Goal: Information Seeking & Learning: Learn about a topic

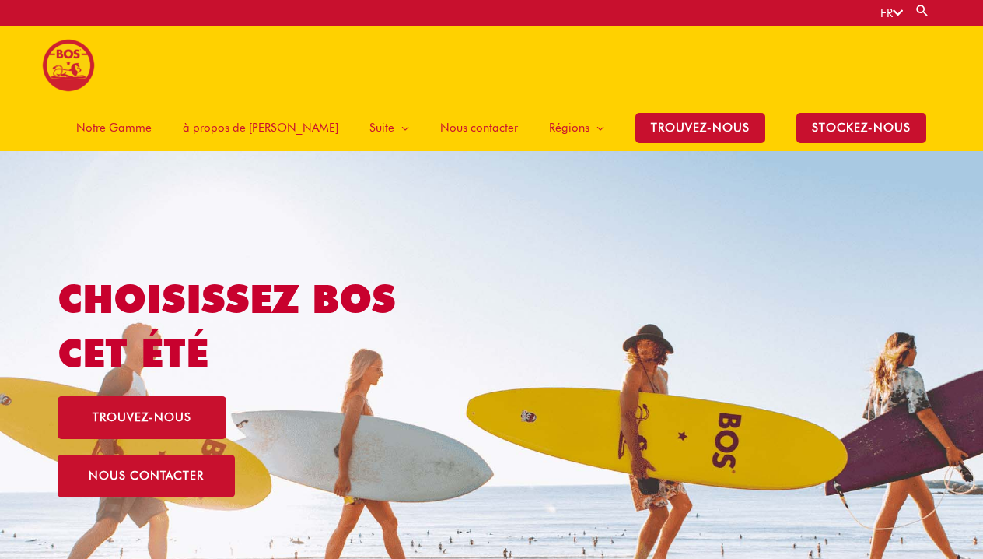
click at [306, 122] on span "à propos de [PERSON_NAME]" at bounding box center [261, 127] width 156 height 47
click at [291, 124] on span "à propos de [PERSON_NAME]" at bounding box center [261, 127] width 156 height 47
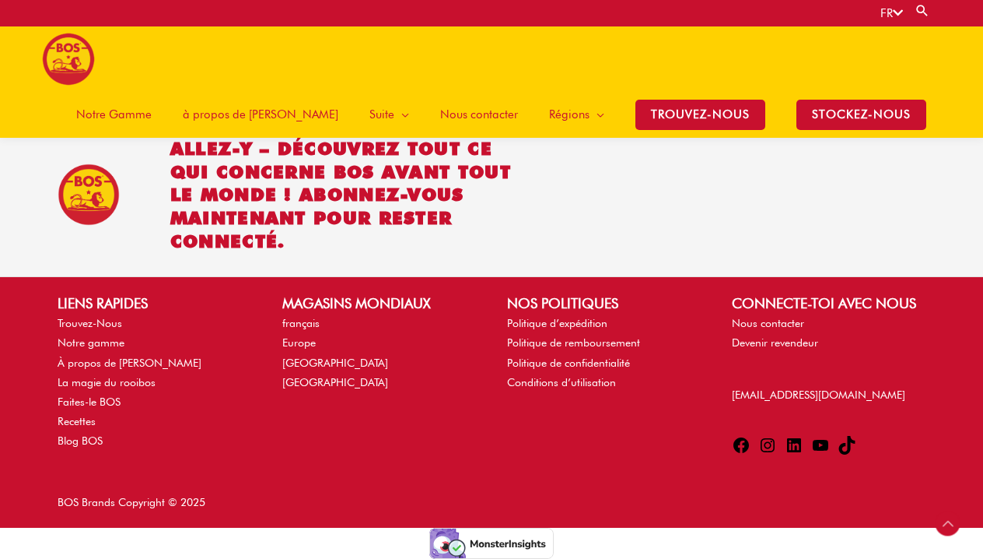
scroll to position [2089, 0]
click at [152, 123] on span "Notre Gamme" at bounding box center [113, 114] width 75 height 47
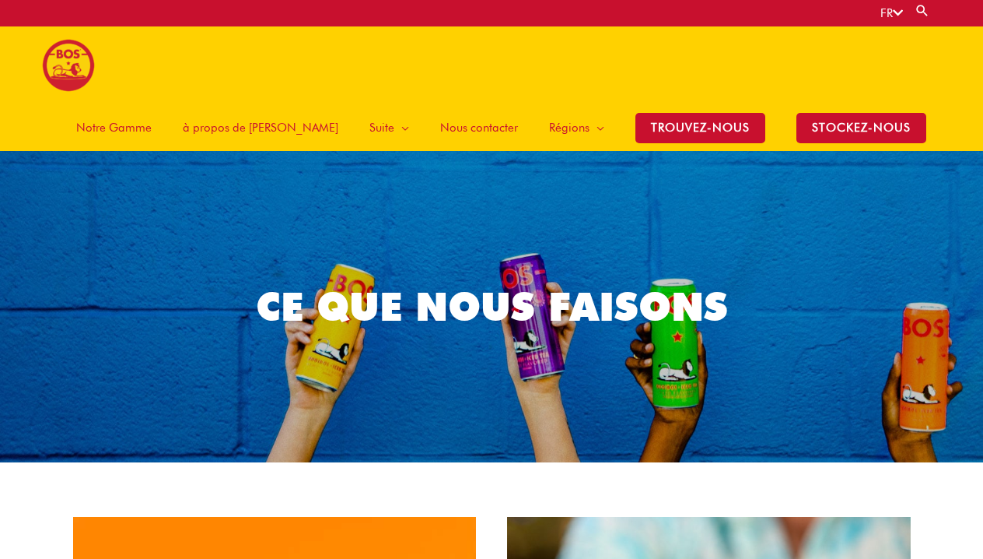
scroll to position [-1, 0]
click at [372, 355] on div "CE QUE NOUS FAISONS" at bounding box center [491, 306] width 887 height 311
click at [401, 310] on h1 "CE QUE NOUS FAISONS" at bounding box center [491, 306] width 871 height 54
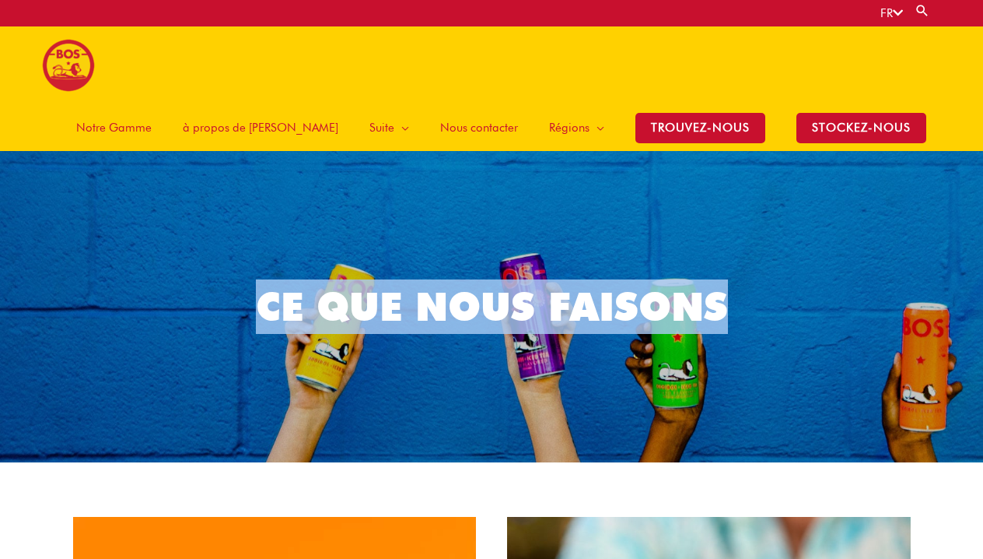
click at [401, 310] on h1 "CE QUE NOUS FAISONS" at bounding box center [491, 306] width 871 height 54
click at [411, 362] on div "CE QUE NOUS FAISONS" at bounding box center [491, 306] width 887 height 311
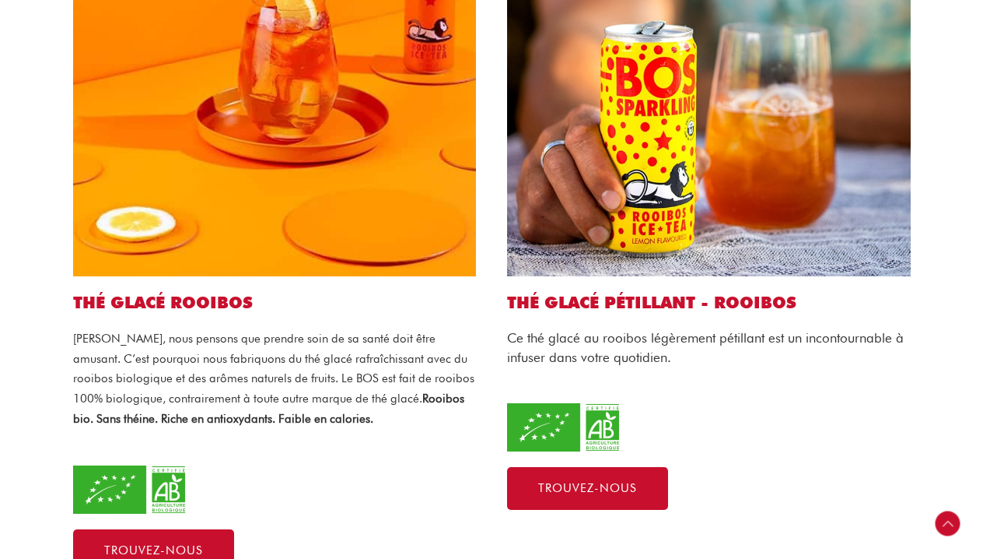
scroll to position [646, 0]
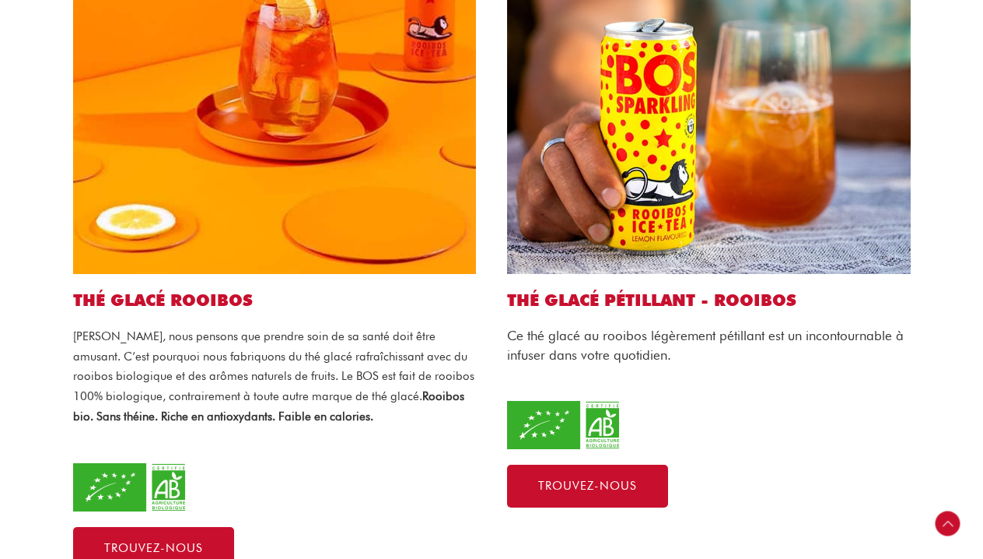
click at [245, 368] on span "Chez BOS, nous pensons que prendre soin de sa santé doit être amusant. C’est po…" at bounding box center [273, 366] width 401 height 74
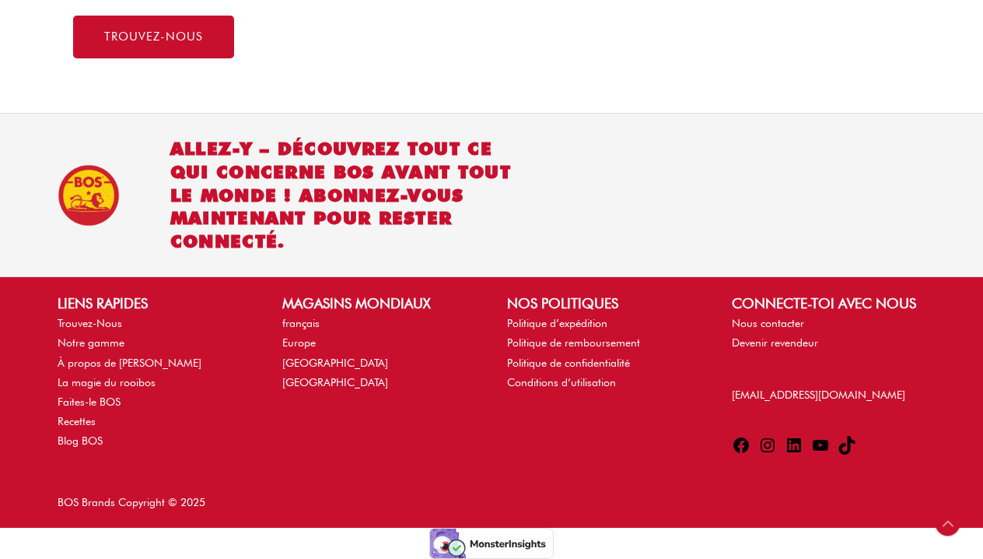
scroll to position [1171, 0]
click at [100, 356] on link "À propos de [PERSON_NAME]" at bounding box center [130, 362] width 144 height 12
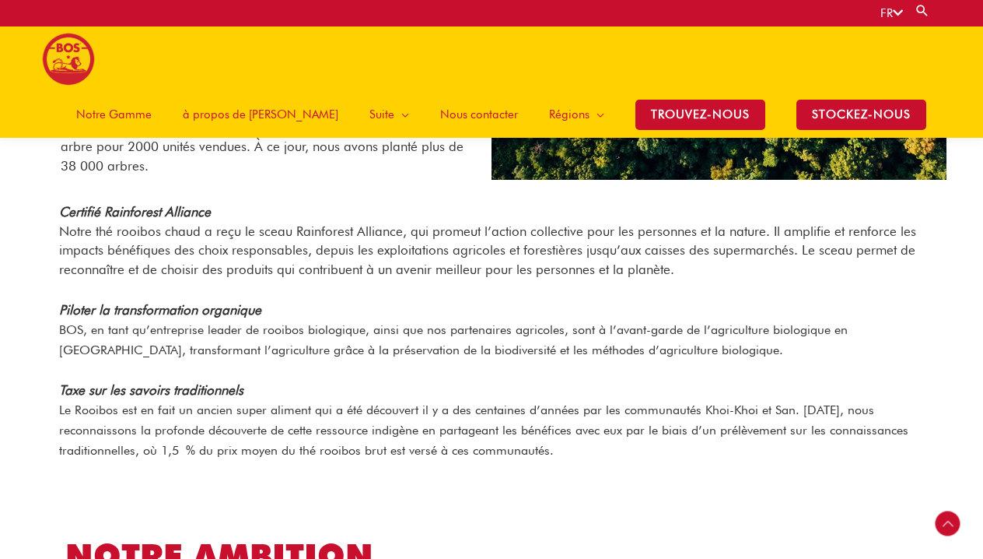
scroll to position [1460, 0]
